Goal: Find specific page/section: Find specific page/section

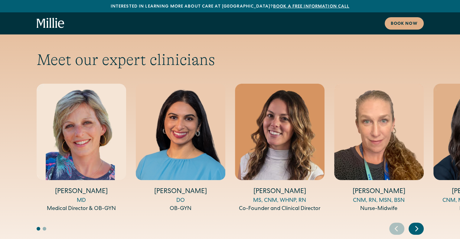
scroll to position [2173, 0]
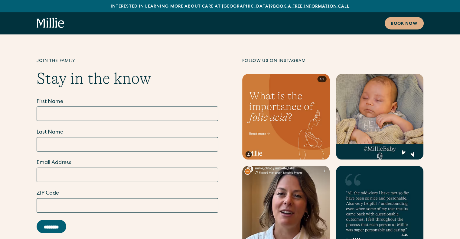
scroll to position [3581, 0]
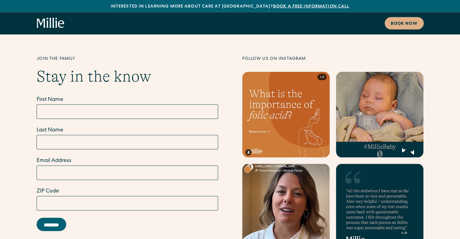
click at [296, 171] on link at bounding box center [286, 207] width 88 height 86
